Goal: Transaction & Acquisition: Purchase product/service

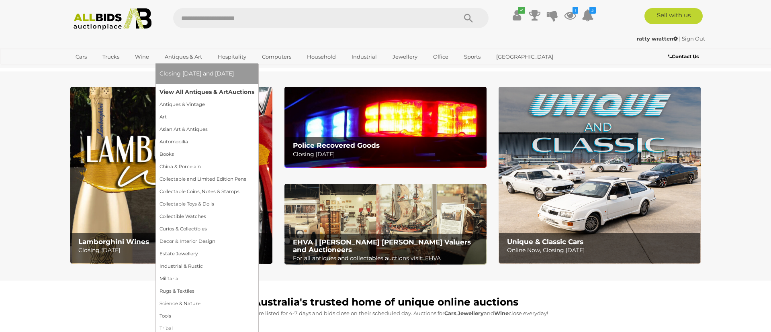
click at [194, 93] on link "View All Antiques & Art Auctions" at bounding box center [207, 92] width 95 height 12
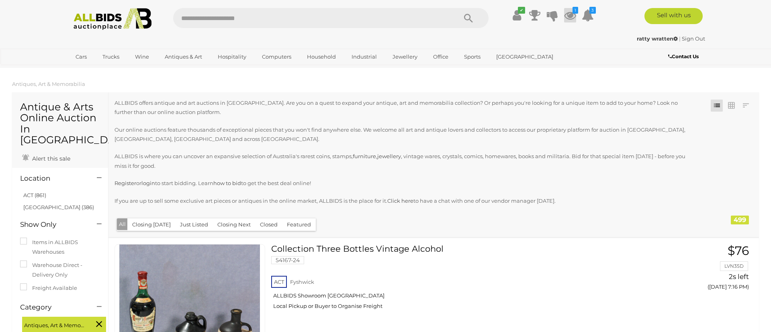
click at [572, 16] on icon at bounding box center [570, 15] width 12 height 14
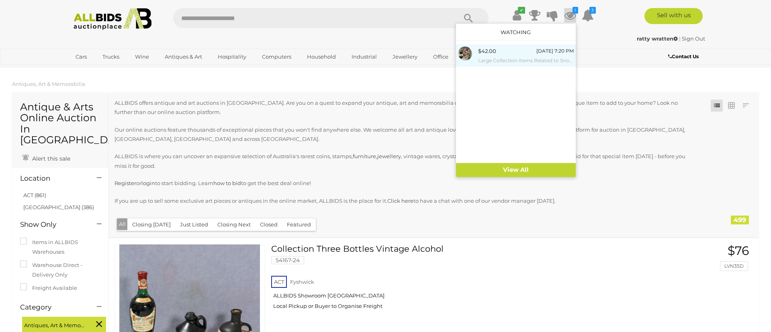
click at [551, 58] on small "Large Collection Items Related to Snoopy Including Books, Soft Toys and More" at bounding box center [526, 60] width 96 height 9
click at [126, 224] on button "All" at bounding box center [122, 225] width 11 height 12
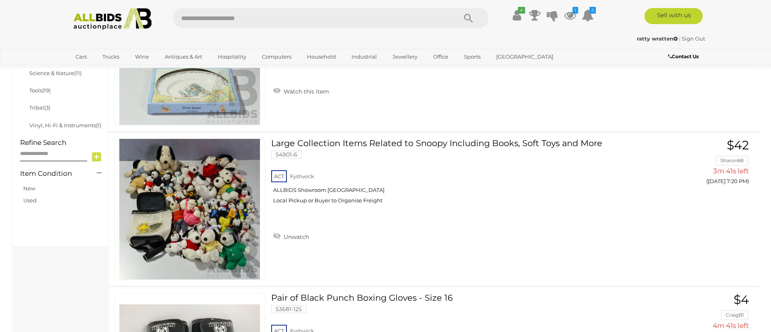
scroll to position [553, 0]
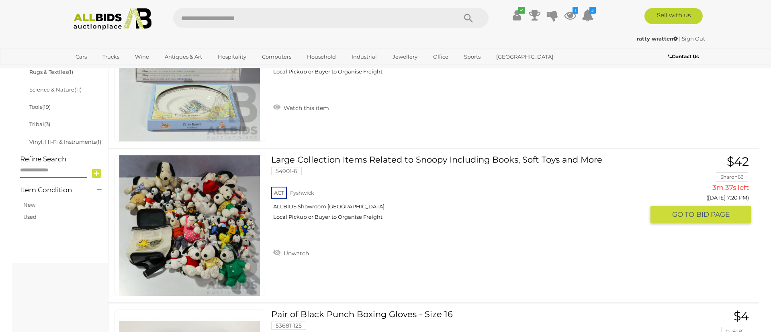
click at [718, 211] on span "BID PAGE" at bounding box center [712, 214] width 33 height 9
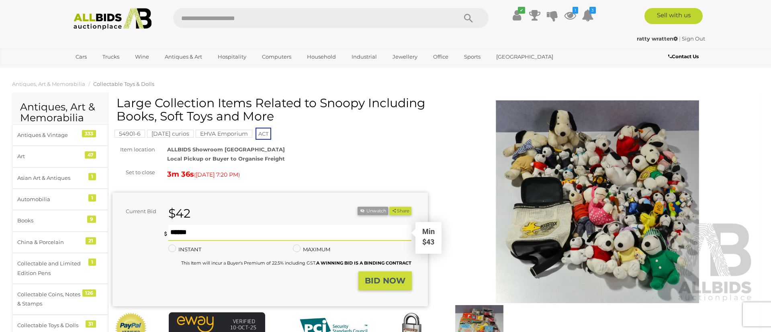
click at [222, 233] on input "text" at bounding box center [289, 233] width 243 height 16
type input "**"
click at [390, 280] on strong "BID NOW" at bounding box center [385, 281] width 41 height 10
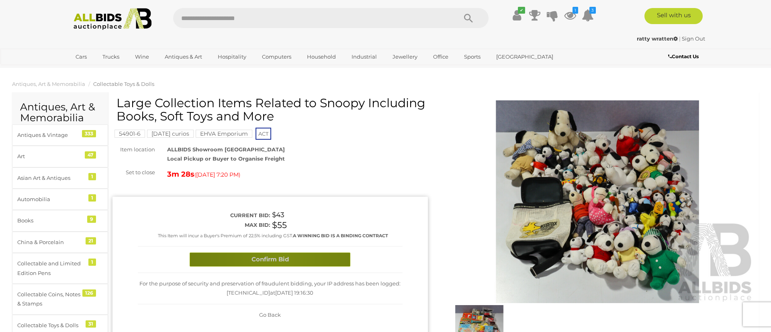
click at [282, 259] on button "Confirm Bid" at bounding box center [270, 260] width 161 height 14
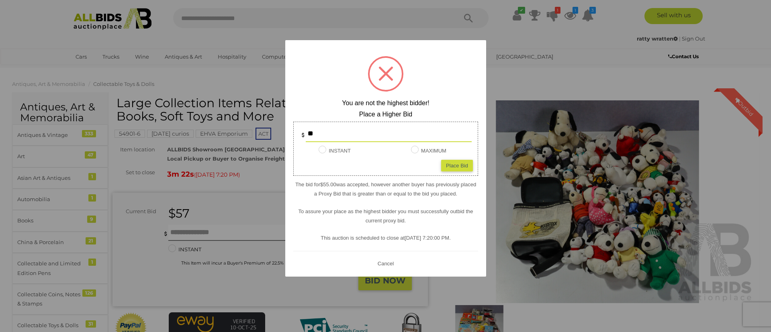
click at [455, 165] on div "Place Bid" at bounding box center [457, 166] width 32 height 12
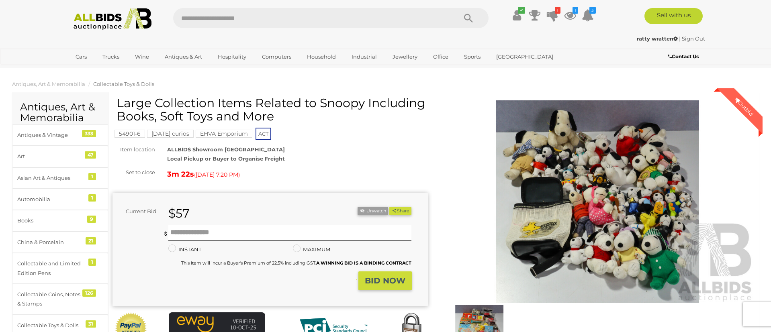
type input "**"
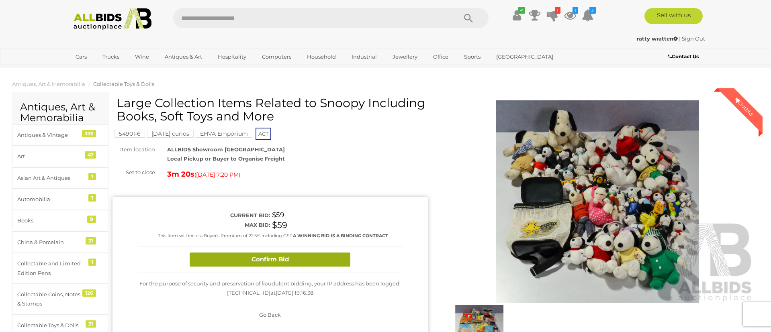
click at [279, 261] on button "Confirm Bid" at bounding box center [270, 260] width 161 height 14
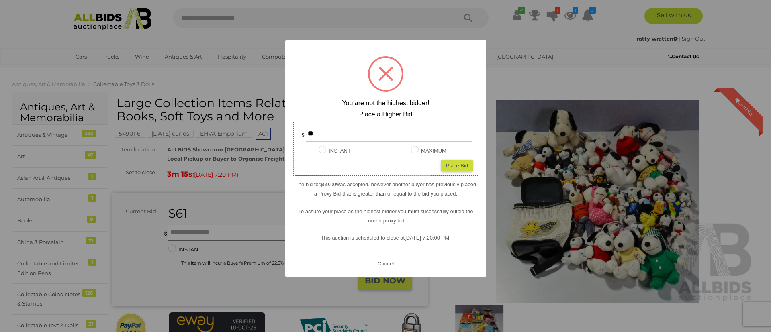
click at [453, 165] on div "Place Bid" at bounding box center [457, 166] width 32 height 12
type input "**"
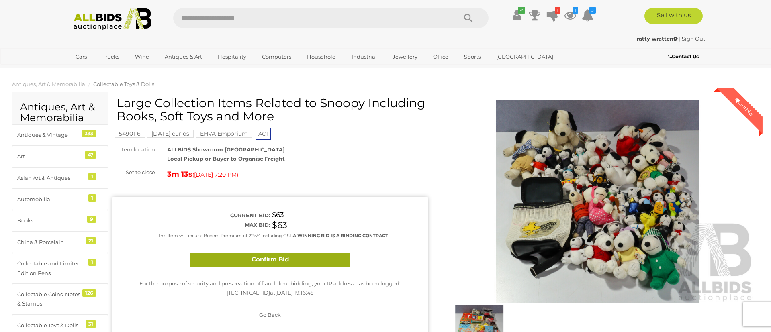
click at [289, 260] on button "Confirm Bid" at bounding box center [270, 260] width 161 height 14
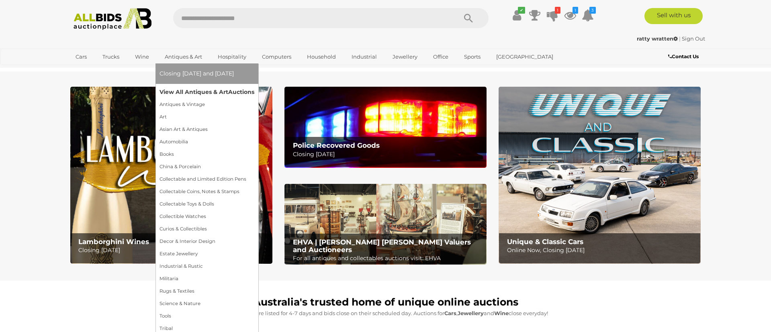
click at [190, 92] on link "View All Antiques & Art Auctions" at bounding box center [207, 92] width 95 height 12
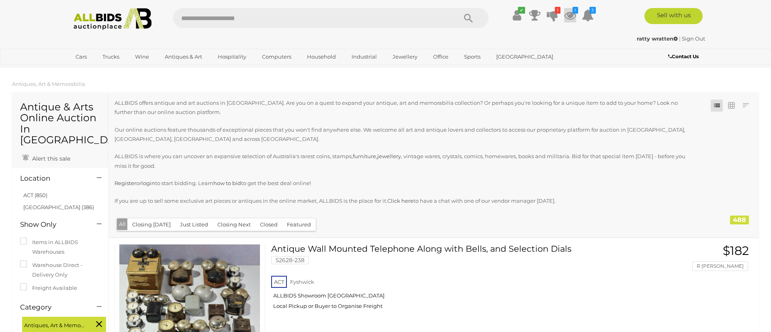
click at [573, 18] on icon at bounding box center [570, 15] width 12 height 14
